Goal: Transaction & Acquisition: Purchase product/service

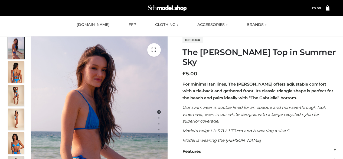
scroll to position [65, 0]
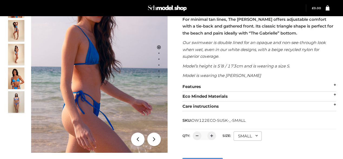
click at [247, 132] on div "SMALL" at bounding box center [248, 136] width 28 height 9
click at [0, 0] on li "SMALL" at bounding box center [0, 0] width 0 height 0
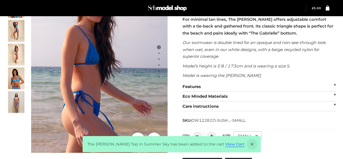
click at [227, 145] on link "View Cart" at bounding box center [234, 144] width 19 height 5
